Goal: Task Accomplishment & Management: Manage account settings

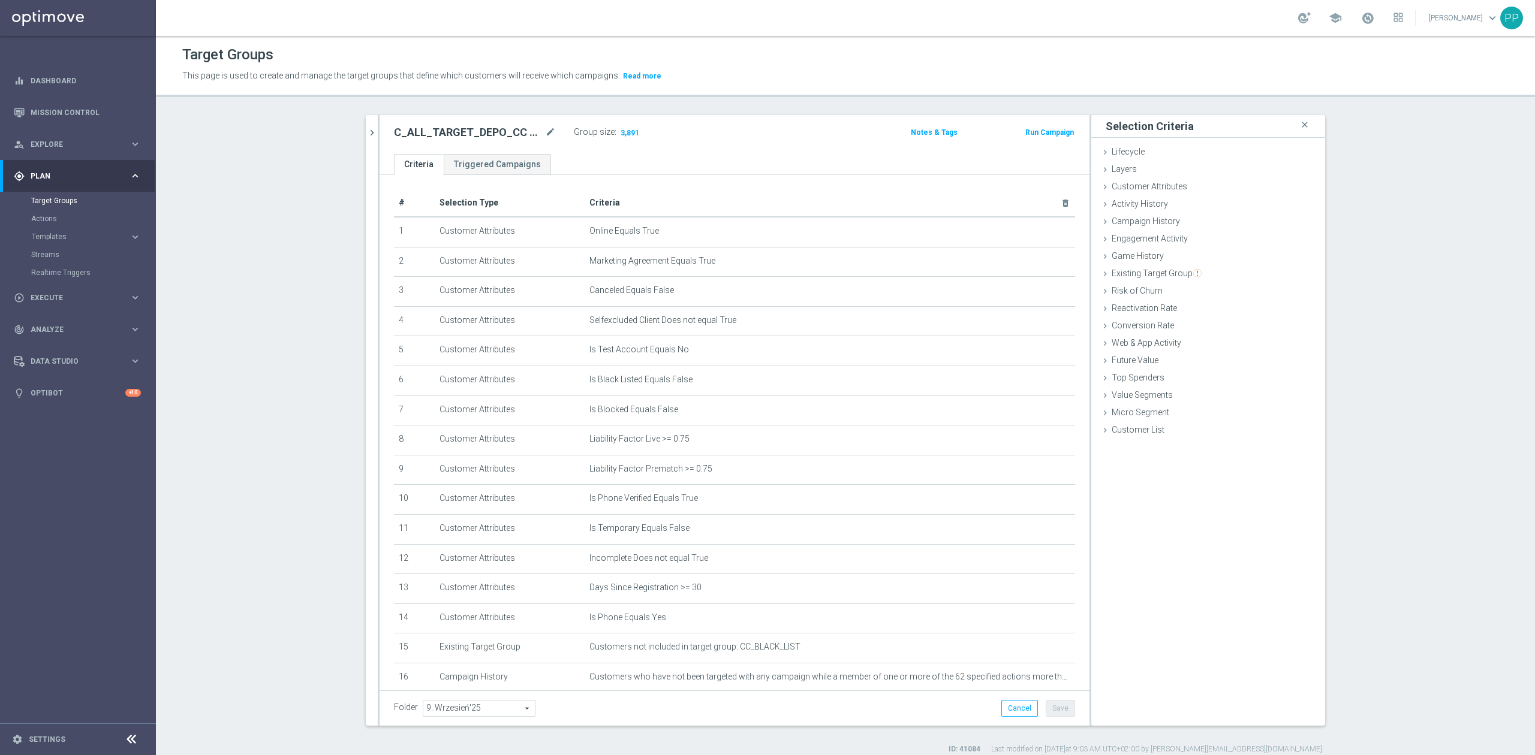
click at [1361, 20] on span at bounding box center [1367, 17] width 13 height 13
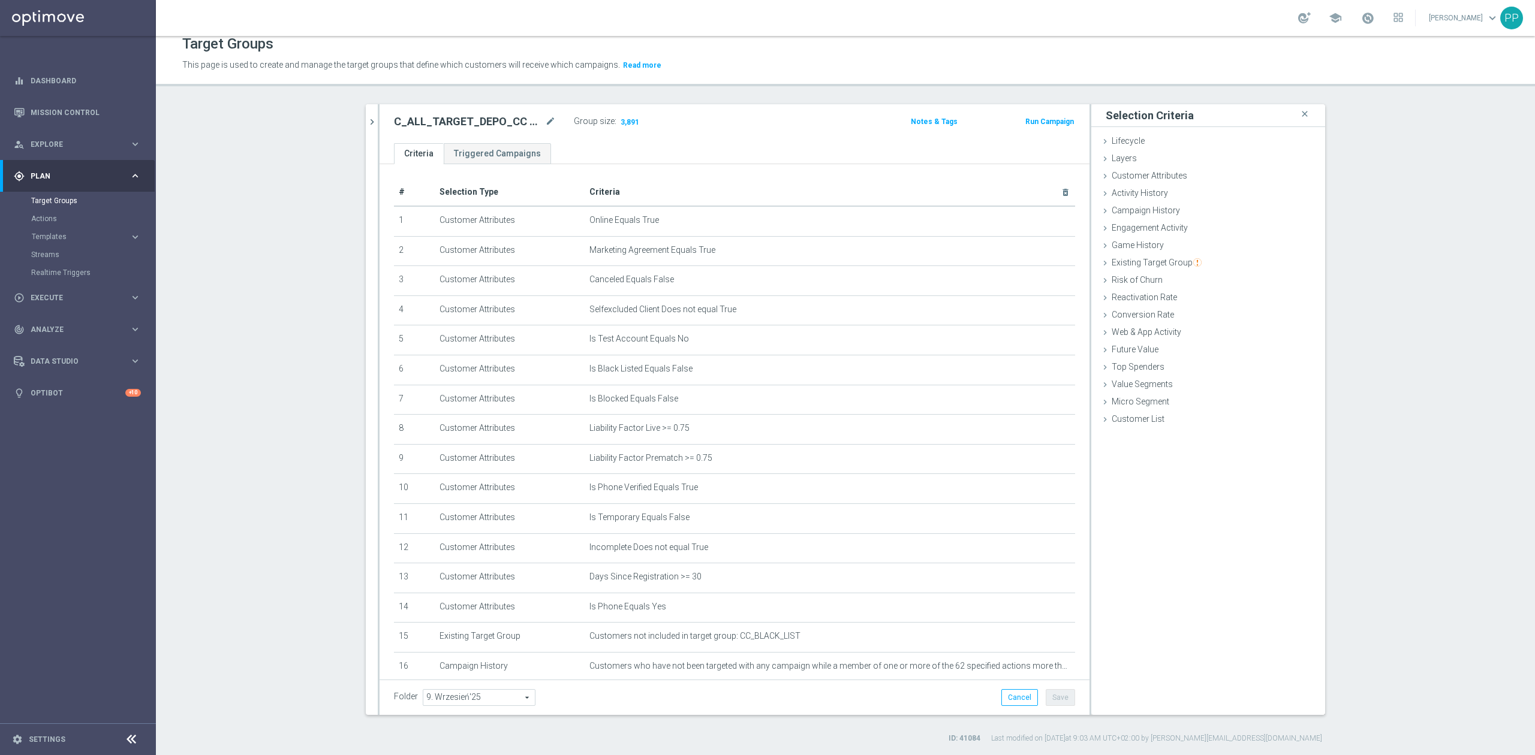
scroll to position [223, 0]
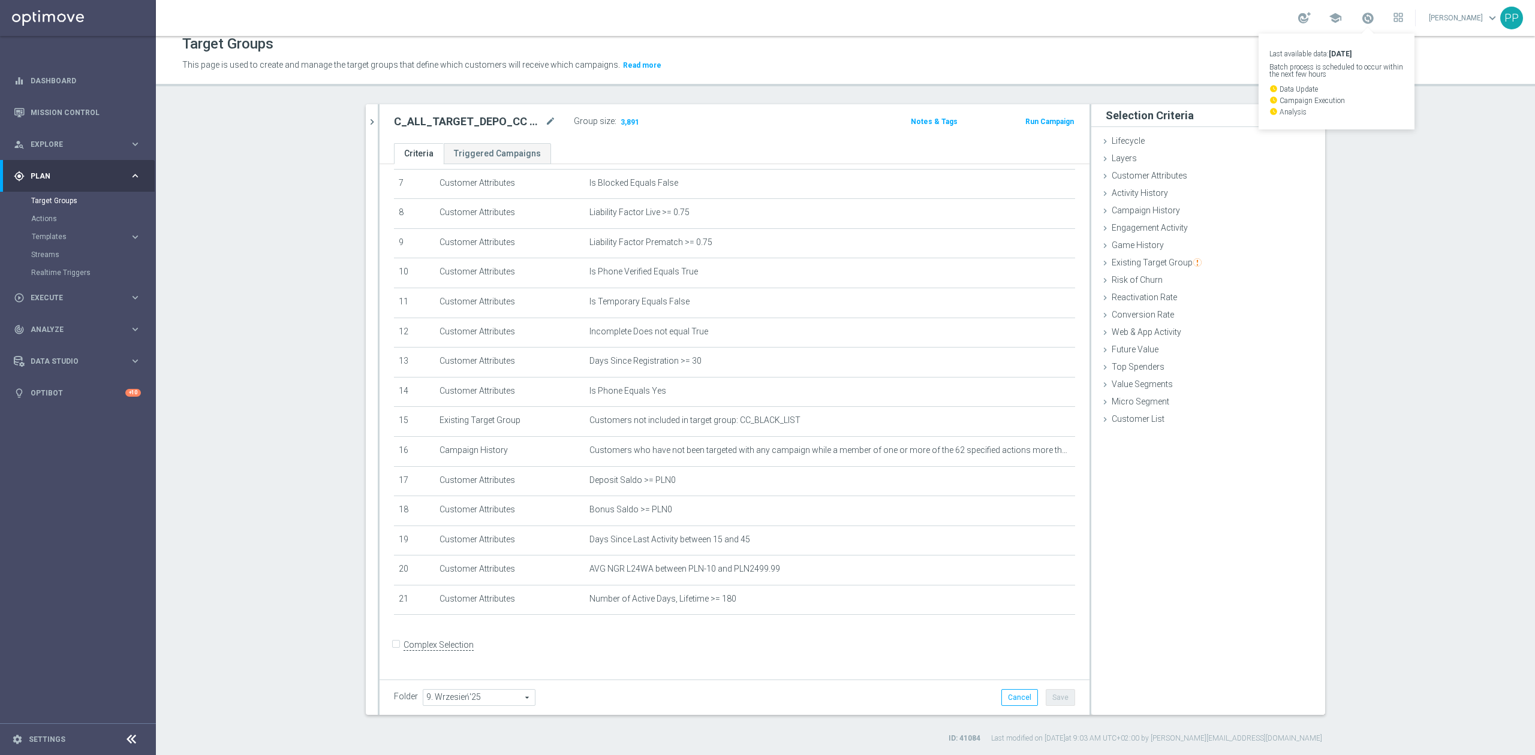
click at [1180, 34] on div "school Last available data: [DATE] Batch process is scheduled to occur within t…" at bounding box center [845, 18] width 1379 height 36
